Goal: Task Accomplishment & Management: Use online tool/utility

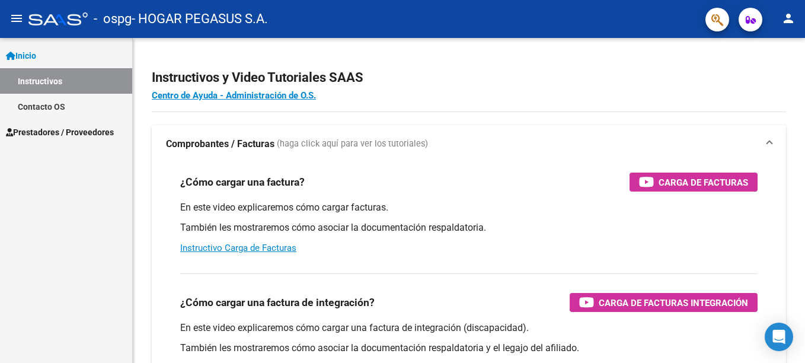
click at [39, 80] on link "Instructivos" at bounding box center [66, 80] width 132 height 25
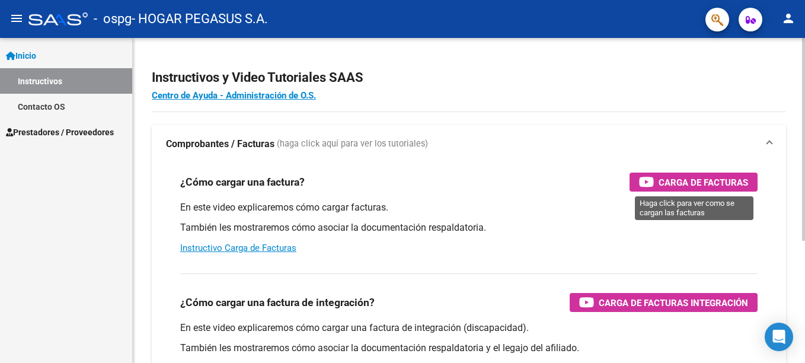
click at [716, 188] on span "Carga de Facturas" at bounding box center [704, 182] width 90 height 15
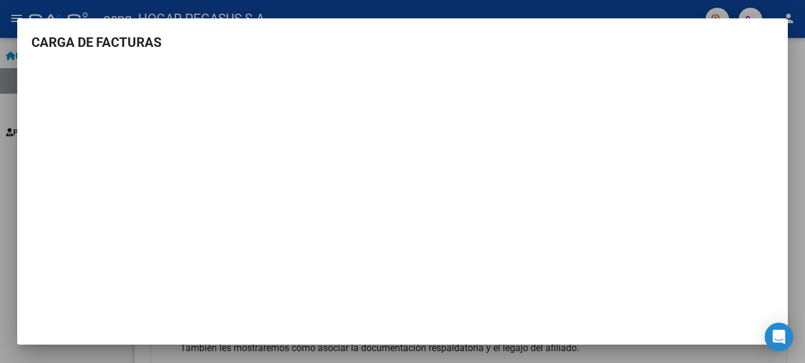
click at [797, 153] on div at bounding box center [402, 181] width 805 height 363
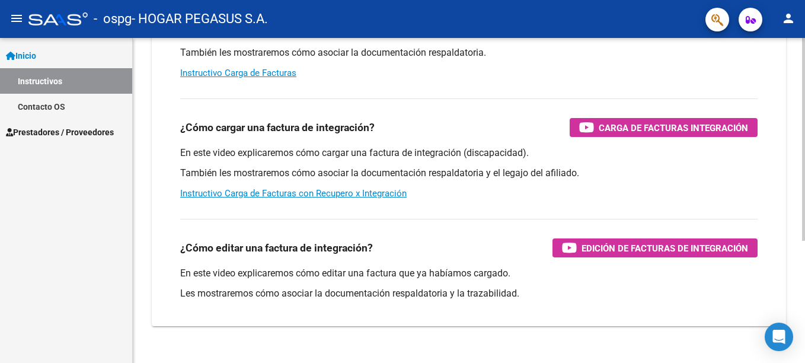
scroll to position [178, 0]
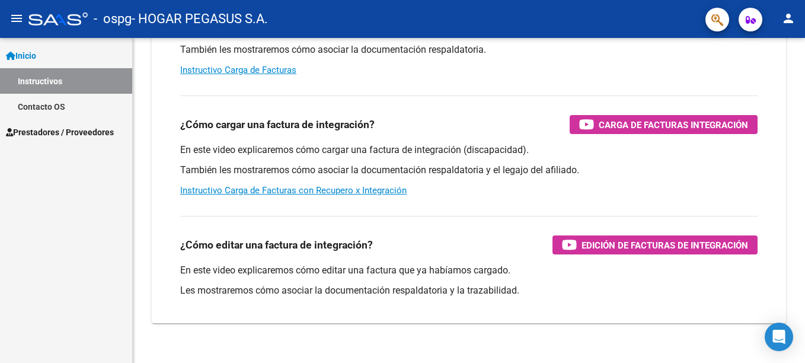
click at [37, 126] on span "Prestadores / Proveedores" at bounding box center [60, 132] width 108 height 13
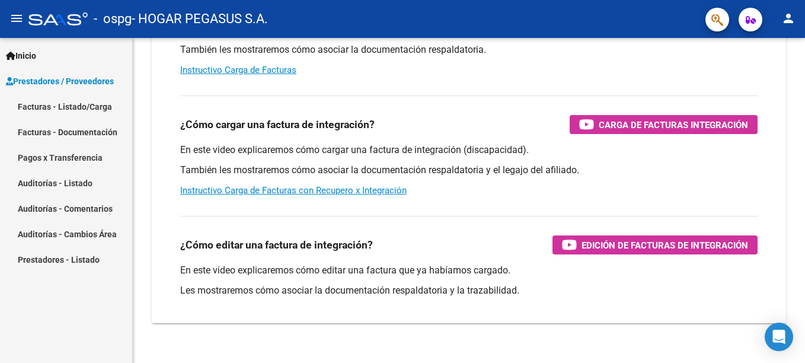
click at [66, 110] on link "Facturas - Listado/Carga" at bounding box center [66, 106] width 132 height 25
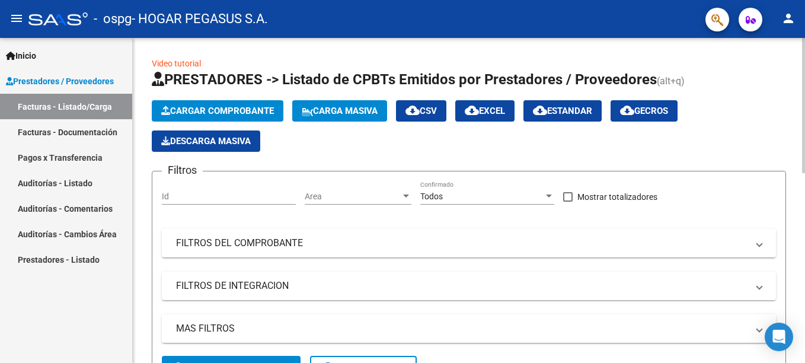
scroll to position [296, 0]
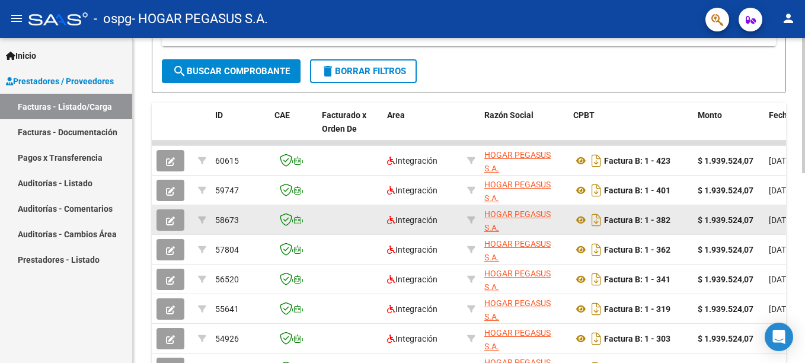
click at [674, 223] on div "Factura B: 1 - 382" at bounding box center [630, 219] width 115 height 19
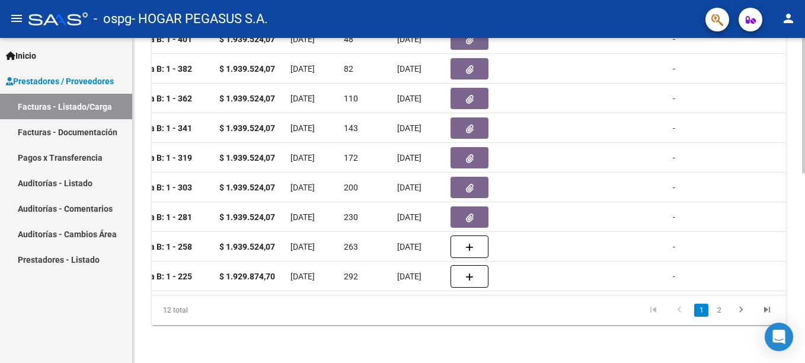
scroll to position [0, 485]
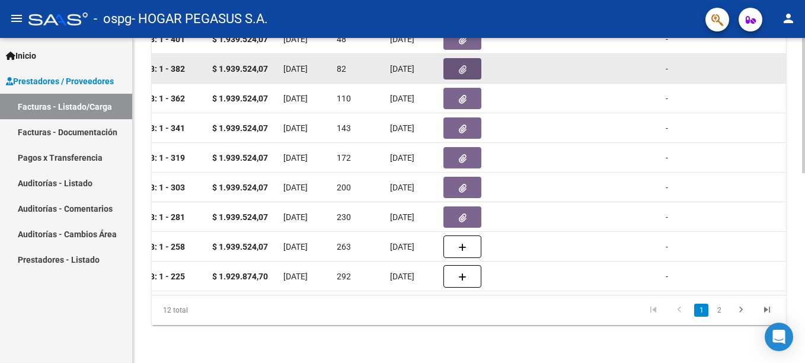
click at [452, 65] on button "button" at bounding box center [462, 68] width 38 height 21
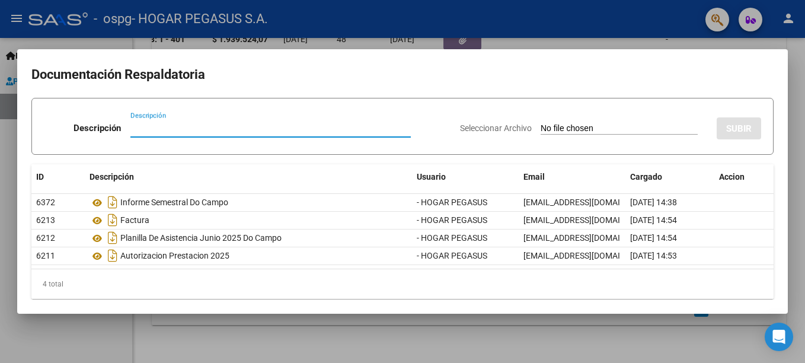
click at [191, 132] on input "Descripción" at bounding box center [270, 128] width 280 height 11
type input "Recibo"
click at [667, 128] on input "Seleccionar Archivo" at bounding box center [619, 128] width 157 height 11
type input "C:\fakepath\Recibo 0001-00000061.pdf"
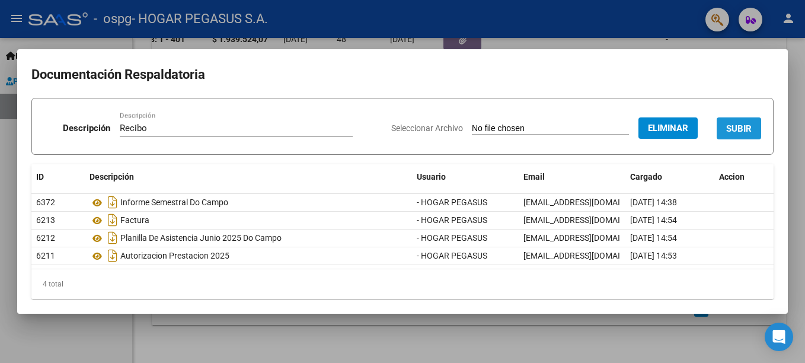
click at [726, 134] on span "SUBIR" at bounding box center [738, 128] width 25 height 11
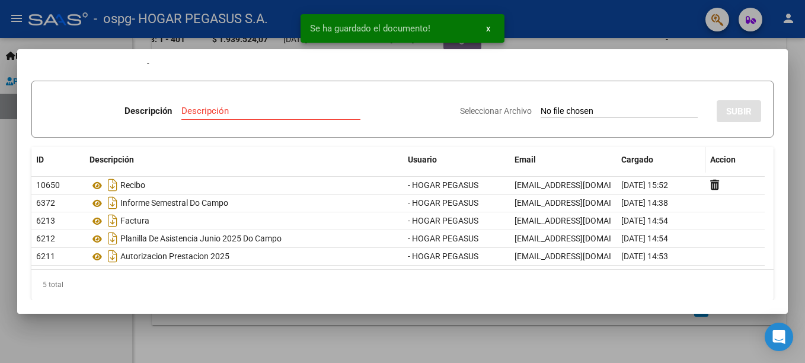
scroll to position [27, 0]
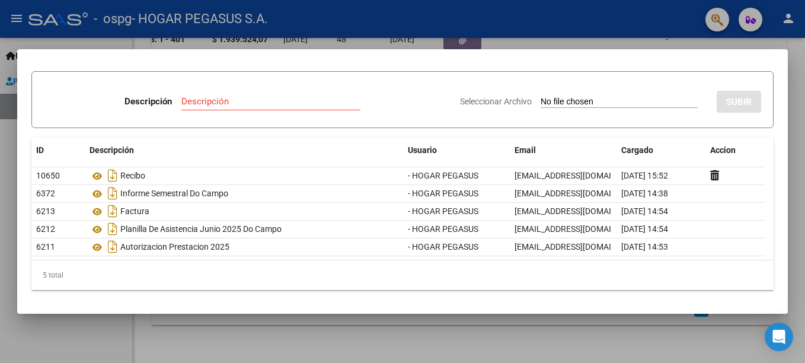
click at [235, 341] on div at bounding box center [402, 181] width 805 height 363
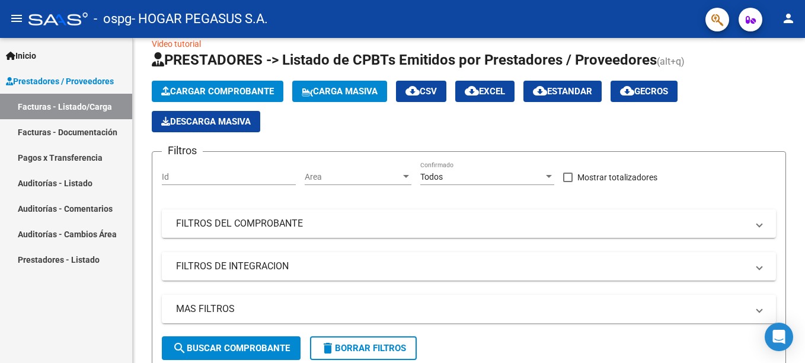
scroll to position [0, 0]
